Goal: Obtain resource: Download file/media

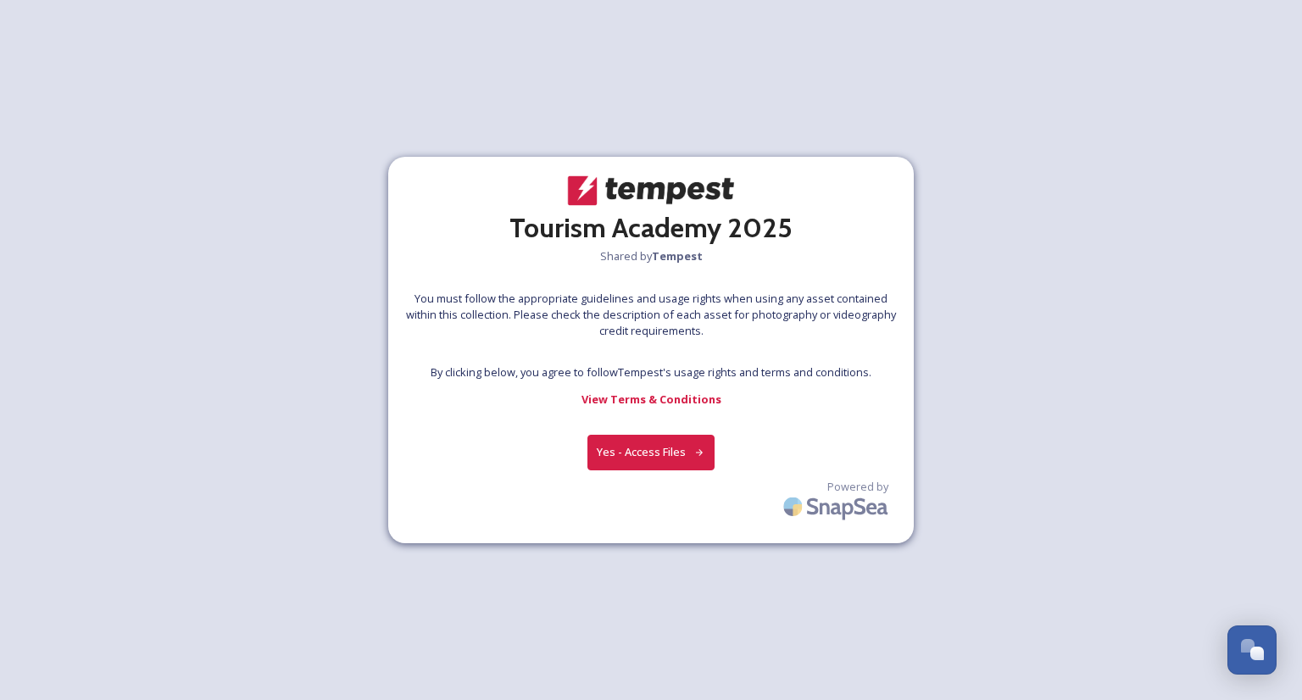
click at [646, 449] on button "Yes - Access Files" at bounding box center [651, 452] width 127 height 35
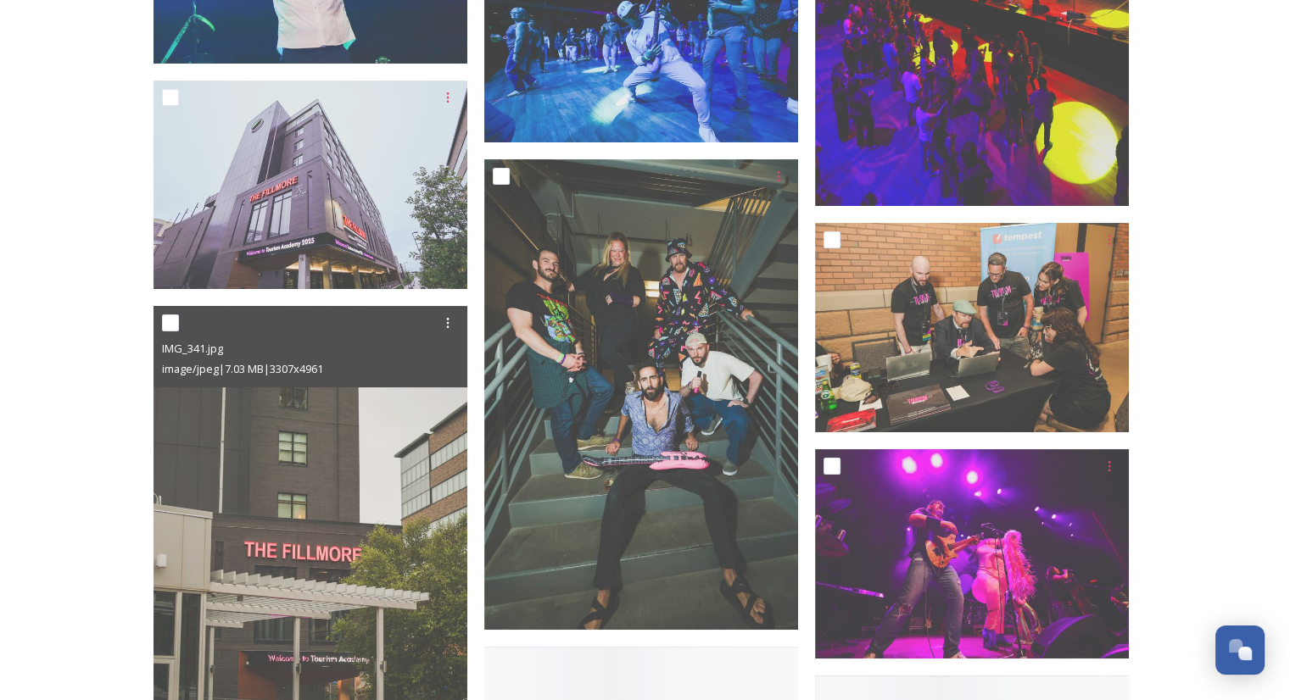
scroll to position [13141, 0]
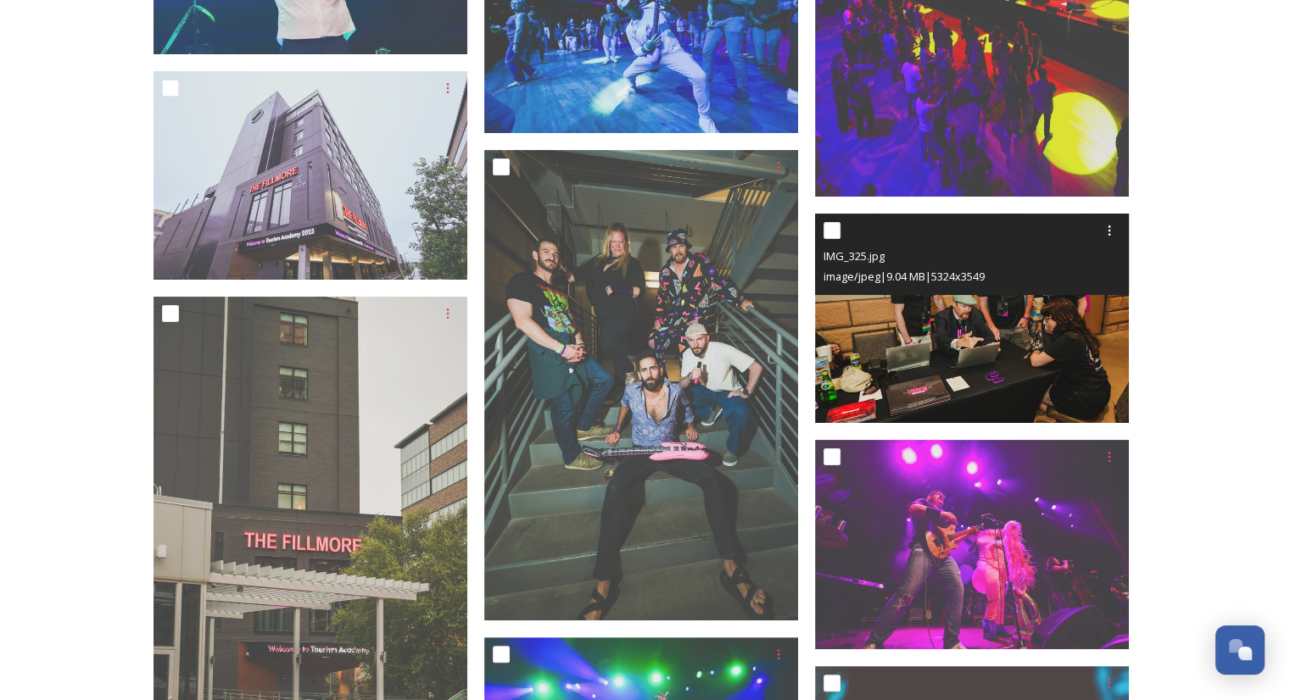
click at [981, 323] on img at bounding box center [972, 318] width 314 height 209
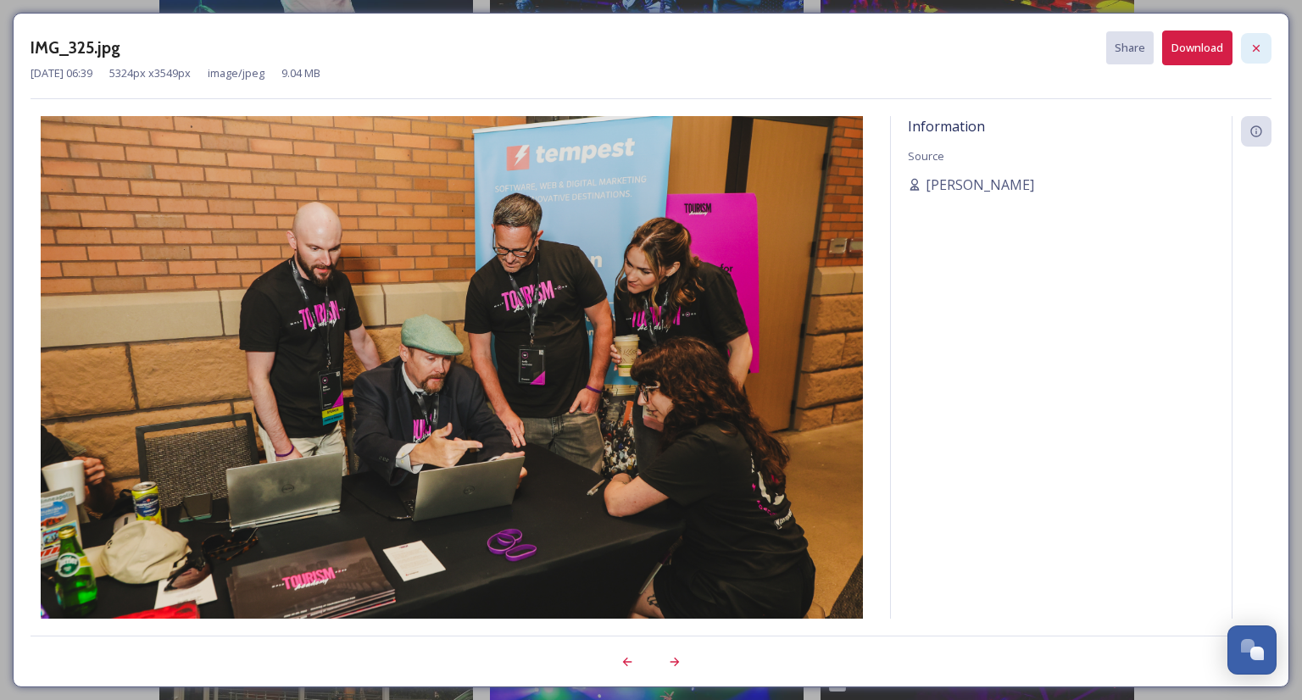
click at [1259, 42] on icon at bounding box center [1257, 49] width 14 height 14
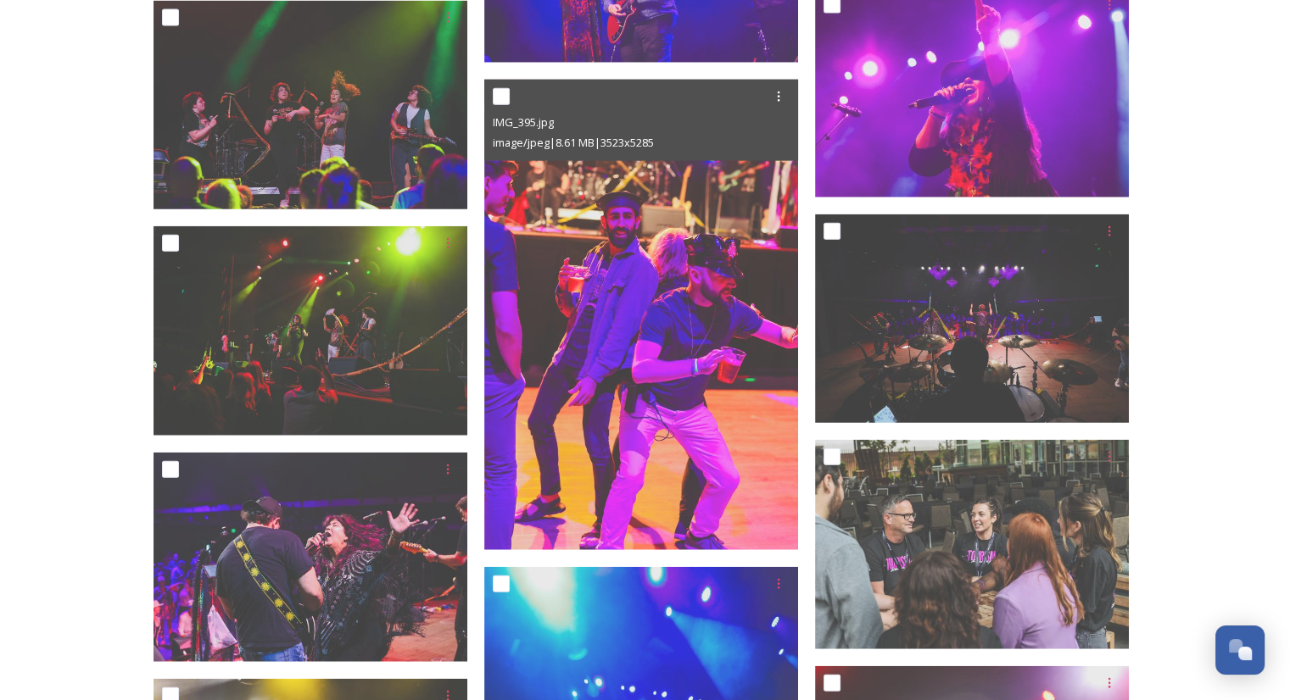
scroll to position [16957, 0]
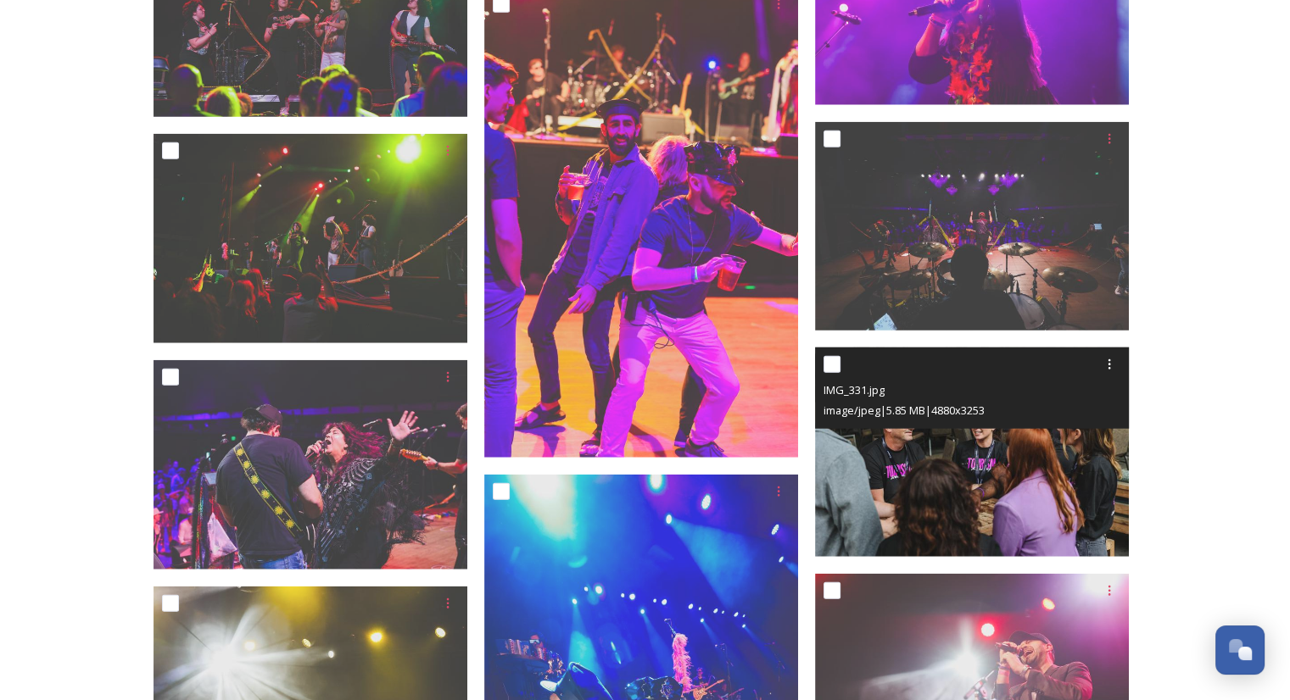
click at [958, 447] on img at bounding box center [972, 452] width 314 height 209
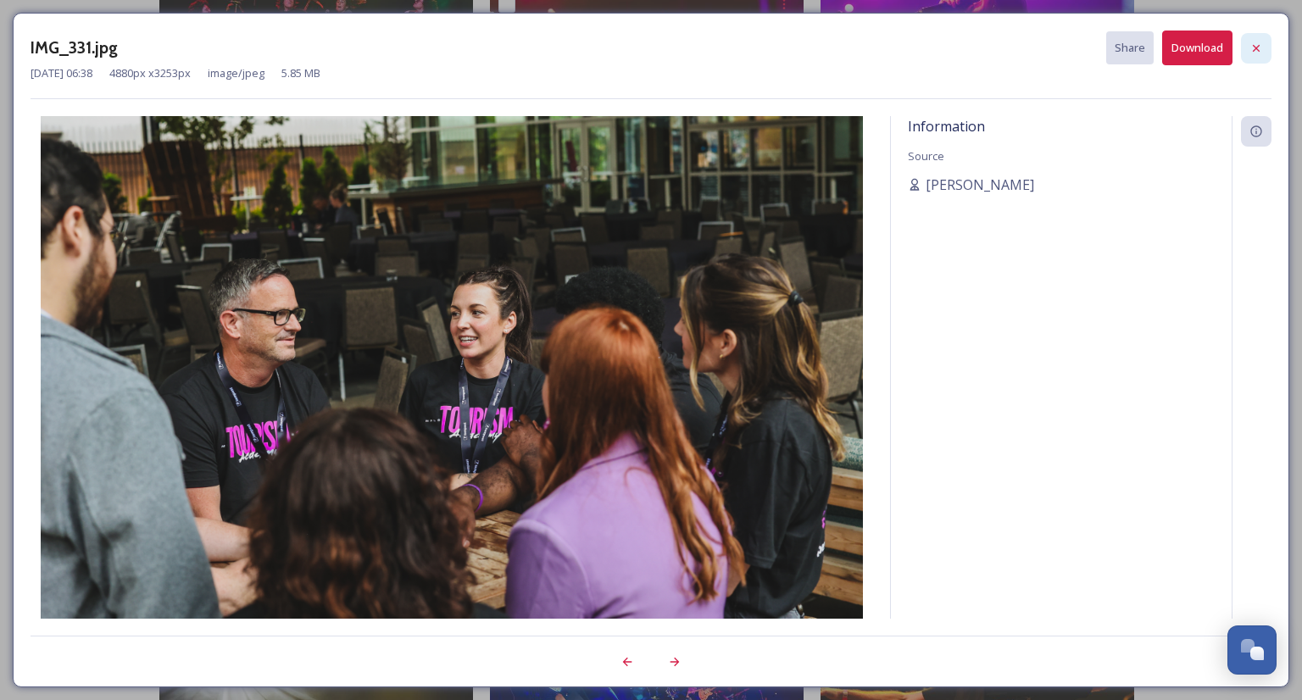
click at [1256, 52] on icon at bounding box center [1257, 49] width 14 height 14
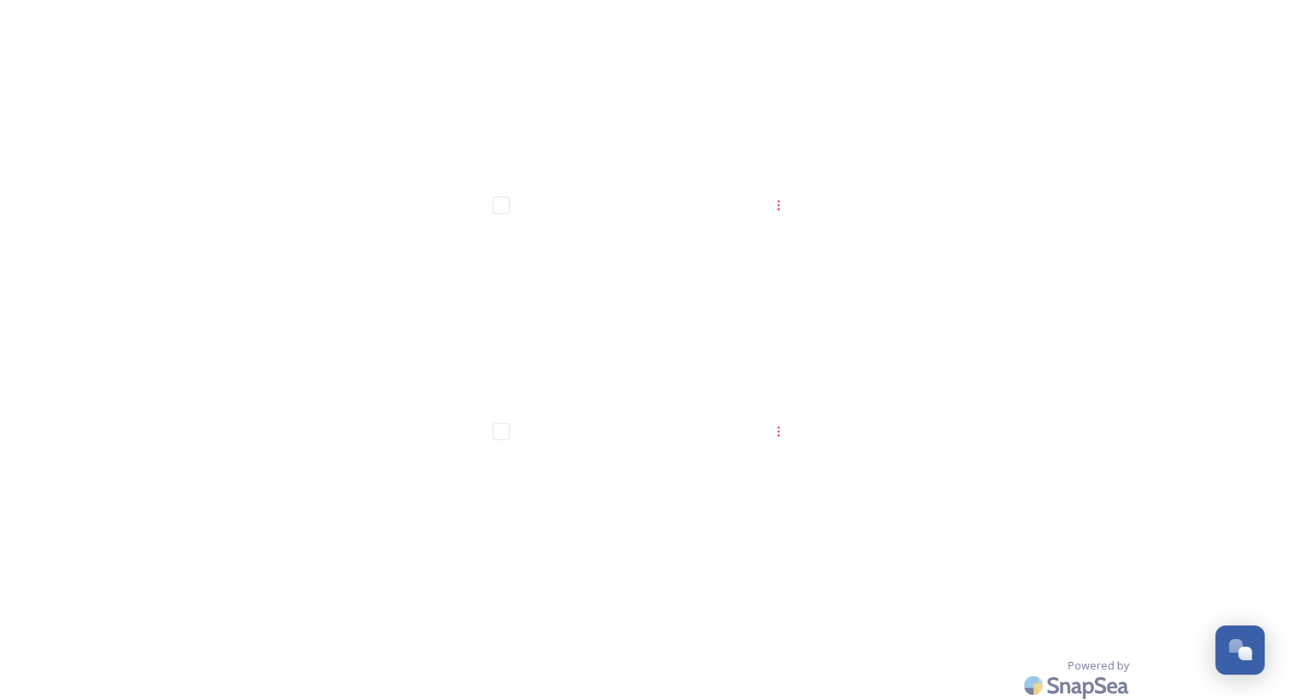
scroll to position [33465, 0]
